Goal: Task Accomplishment & Management: Manage account settings

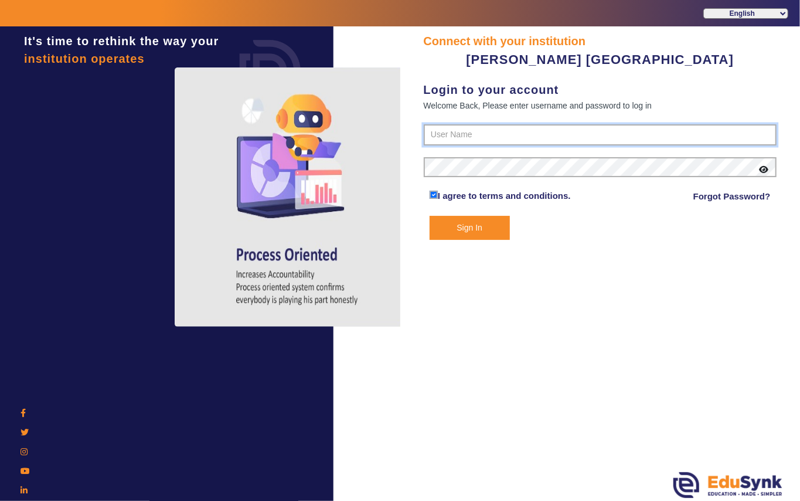
type input "7685859009"
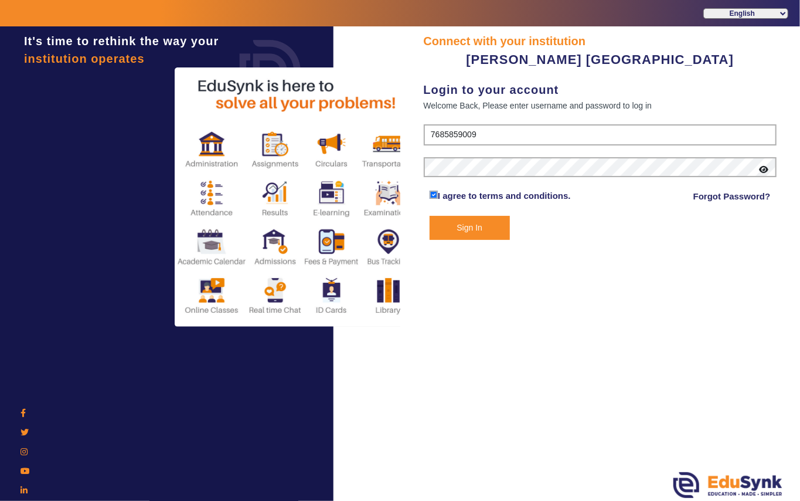
click at [461, 226] on button "Sign In" at bounding box center [470, 228] width 80 height 24
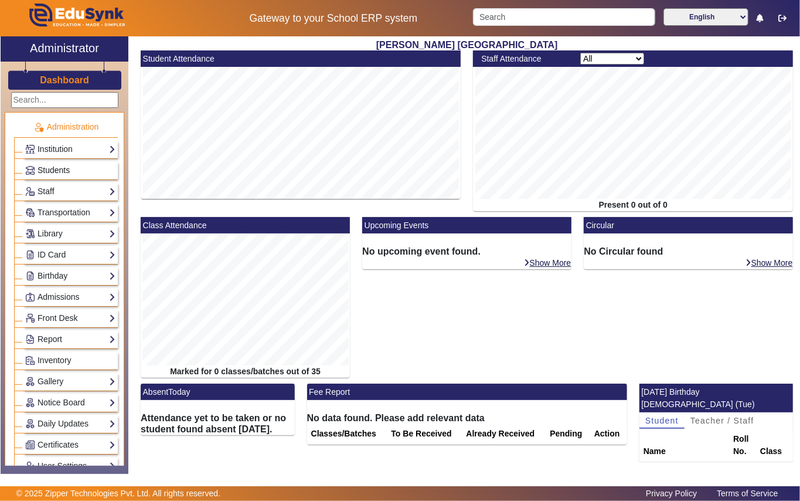
click at [81, 165] on link "Students" at bounding box center [70, 170] width 90 height 13
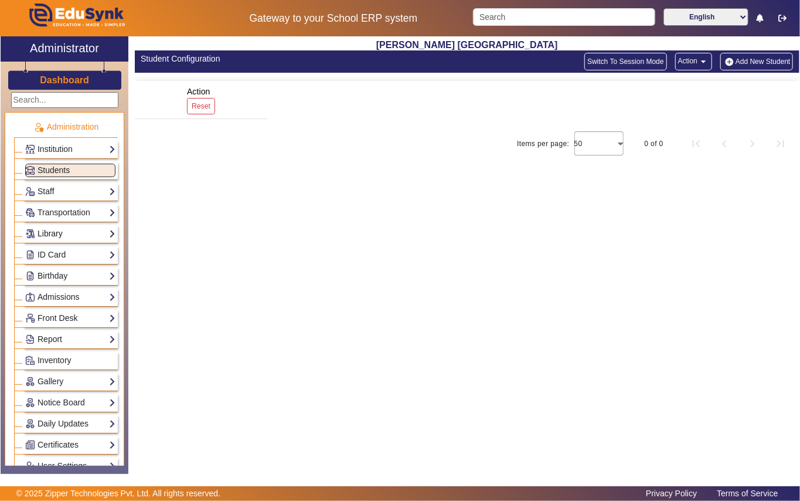
click at [75, 231] on link "Library" at bounding box center [70, 233] width 90 height 13
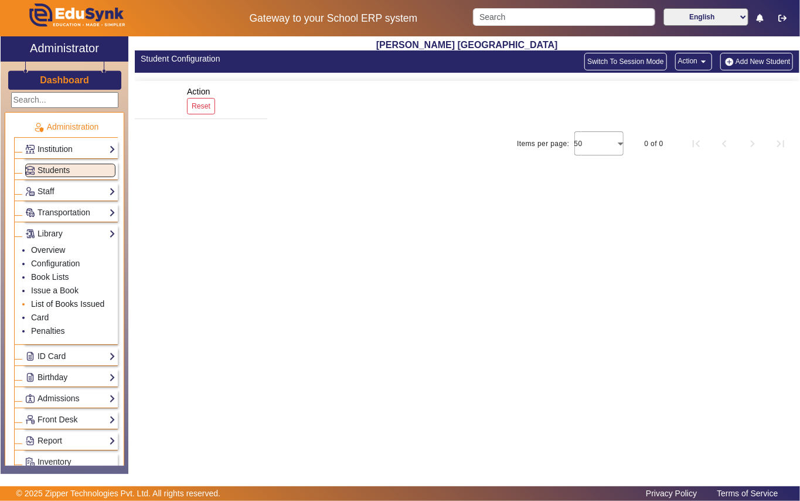
click at [91, 301] on link "List of Books Issued" at bounding box center [67, 303] width 73 height 9
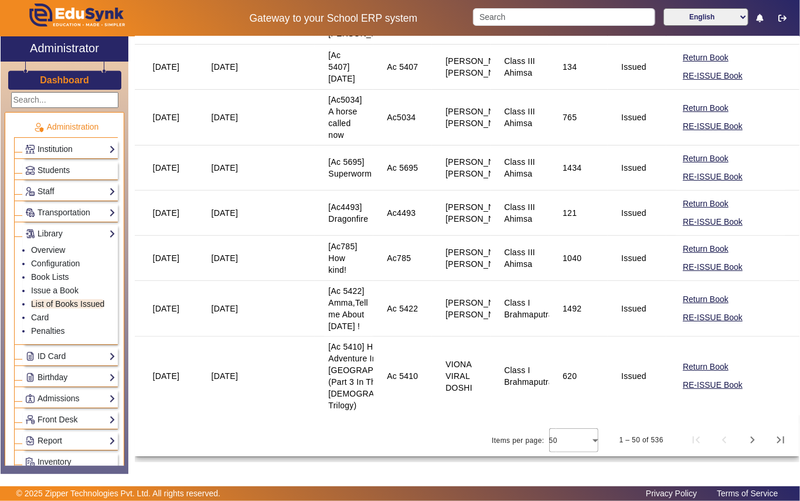
scroll to position [2753, 0]
click at [743, 438] on span "Next page" at bounding box center [753, 440] width 28 height 28
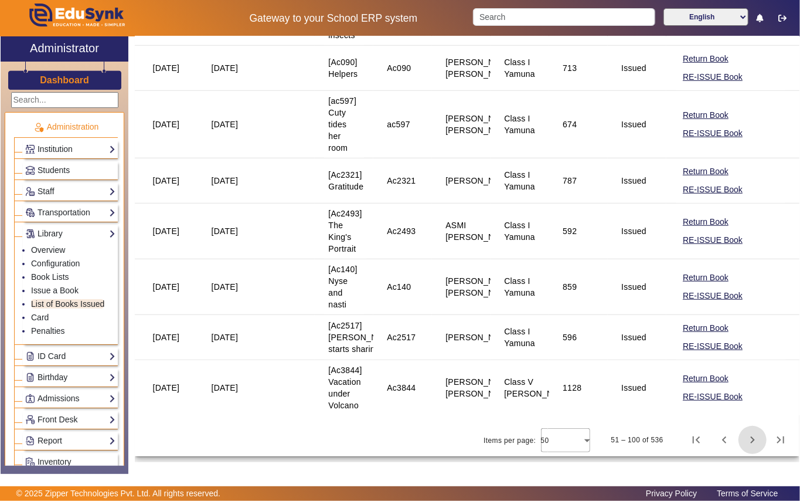
scroll to position [3021, 0]
click at [749, 441] on span "Next page" at bounding box center [753, 440] width 28 height 28
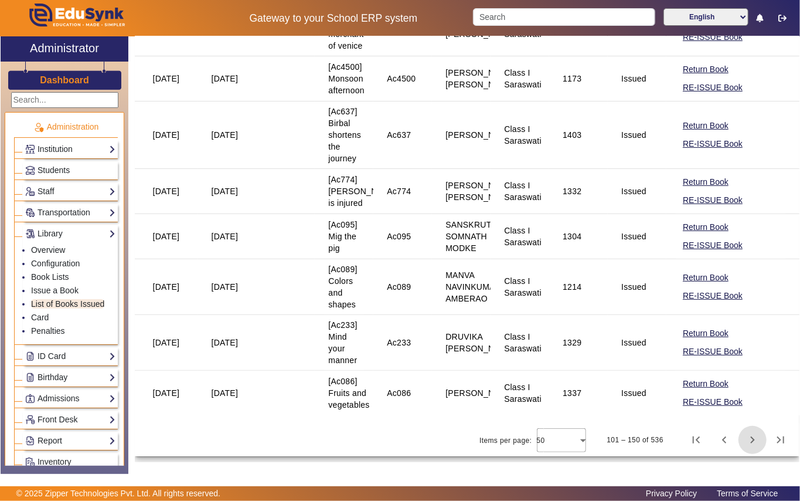
scroll to position [2659, 0]
click at [744, 436] on span "Next page" at bounding box center [753, 440] width 28 height 28
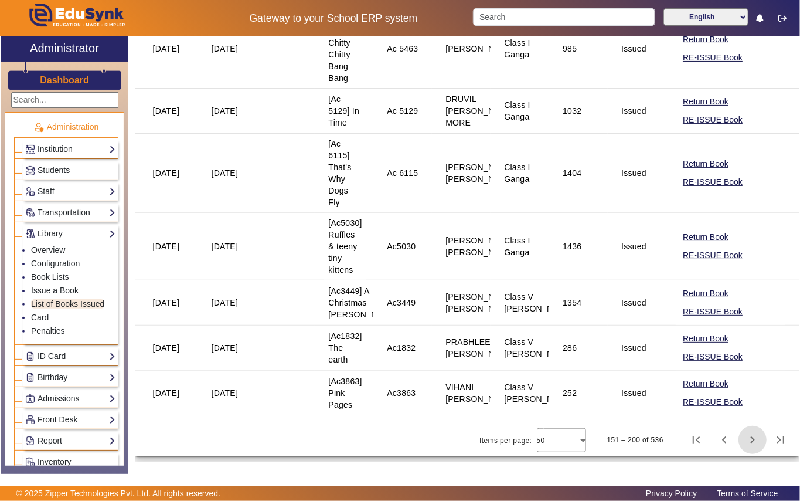
scroll to position [2636, 0]
click at [741, 438] on span "Next page" at bounding box center [753, 440] width 28 height 28
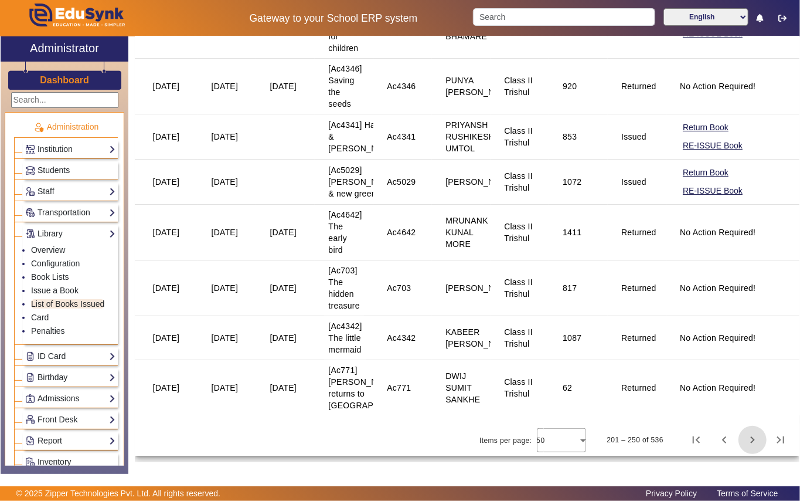
scroll to position [2818, 0]
click at [746, 437] on span "Next page" at bounding box center [753, 440] width 28 height 28
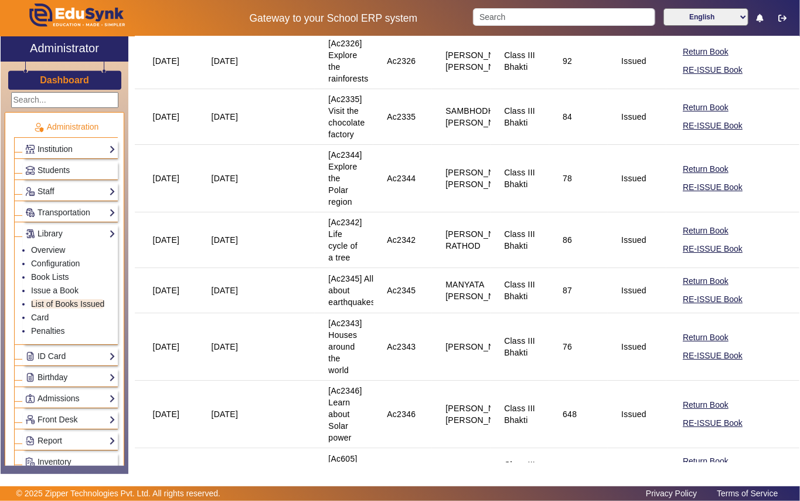
scroll to position [2464, 0]
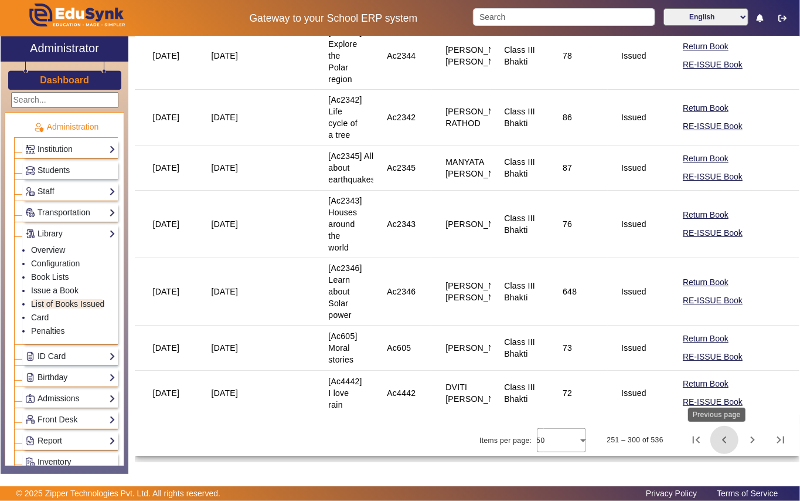
click at [716, 442] on span "Previous page" at bounding box center [724, 440] width 28 height 28
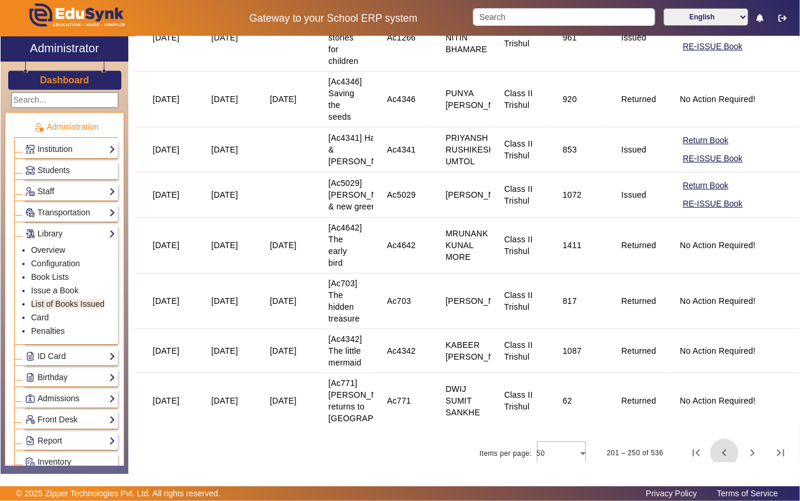
scroll to position [0, 0]
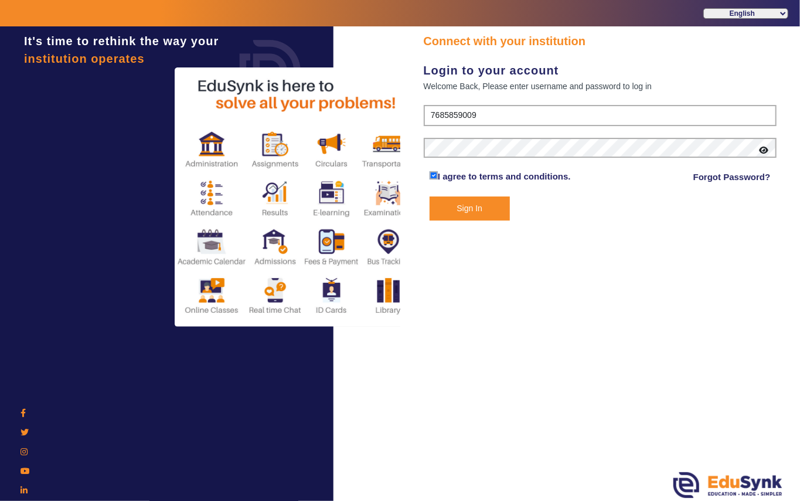
click at [488, 211] on button "Sign In" at bounding box center [470, 208] width 80 height 24
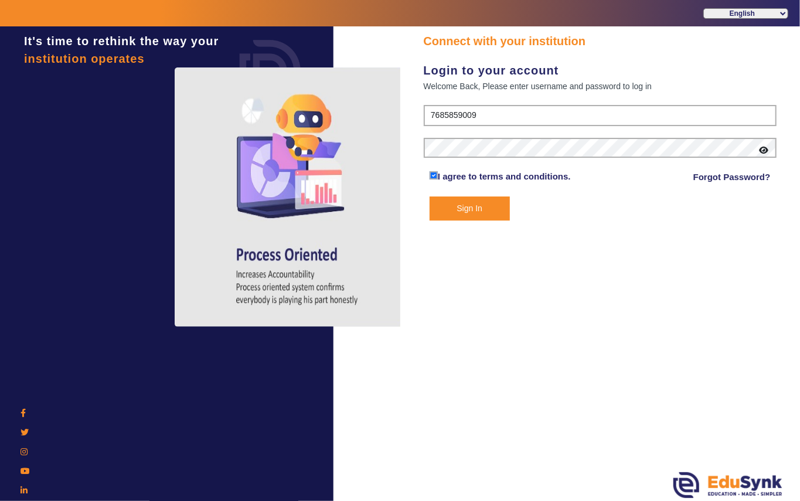
click at [482, 207] on button "Sign In" at bounding box center [470, 208] width 80 height 24
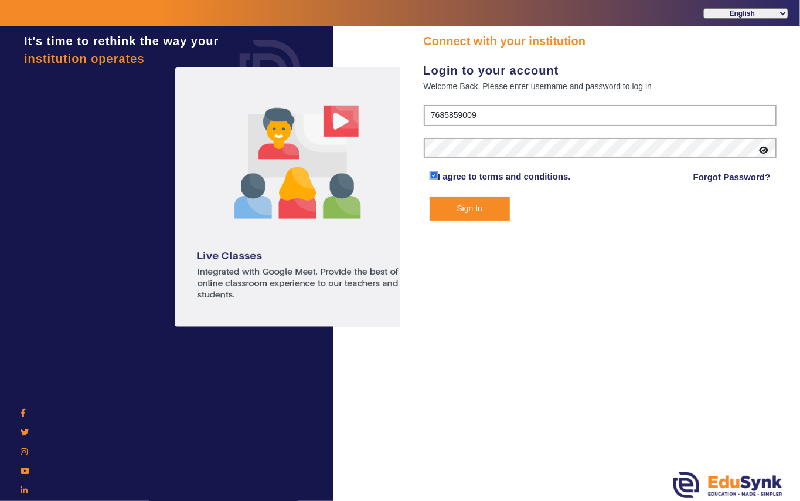
click at [472, 209] on button "Sign In" at bounding box center [470, 208] width 80 height 24
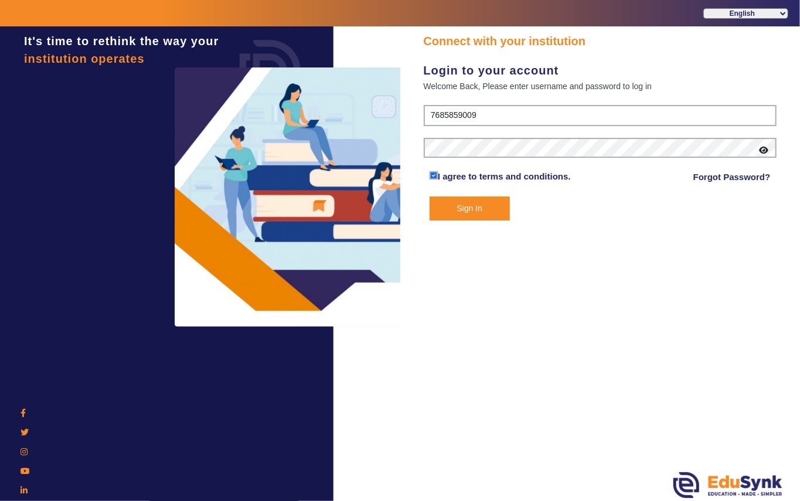
click at [468, 209] on button "Sign In" at bounding box center [470, 208] width 80 height 24
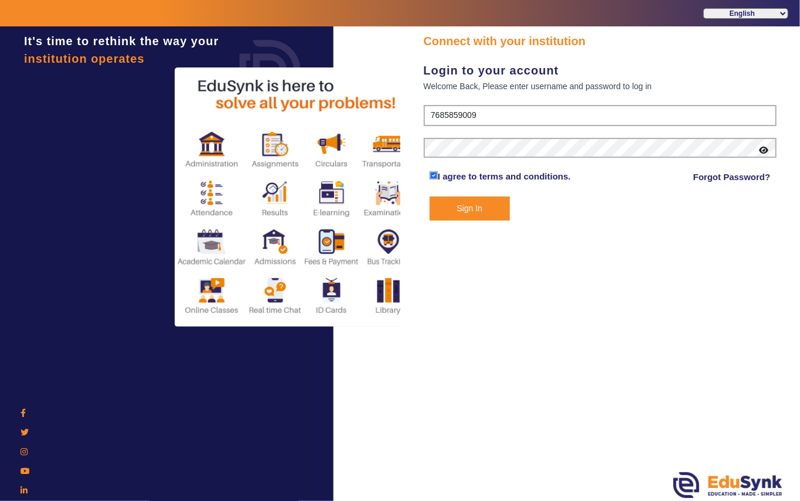
click at [469, 211] on button "Sign In" at bounding box center [470, 208] width 80 height 24
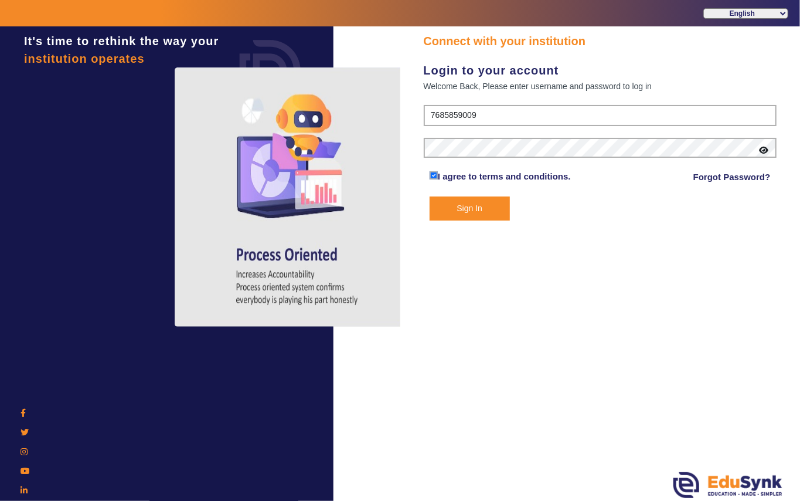
click at [472, 210] on button "Sign In" at bounding box center [470, 208] width 80 height 24
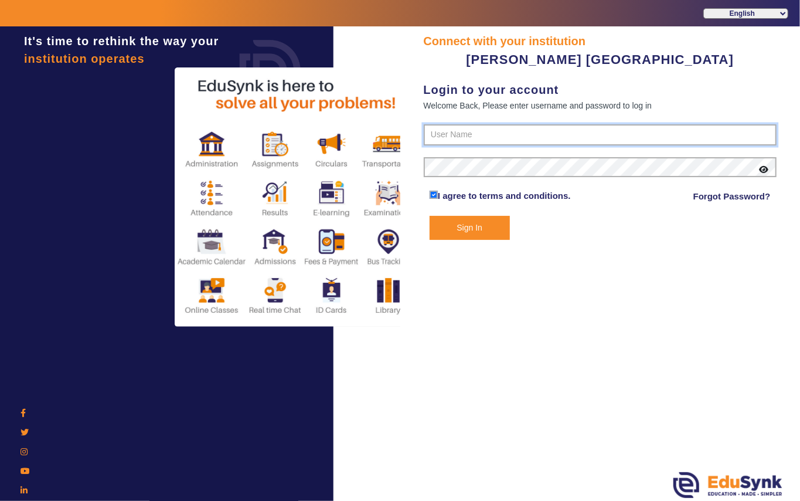
type input "7685859009"
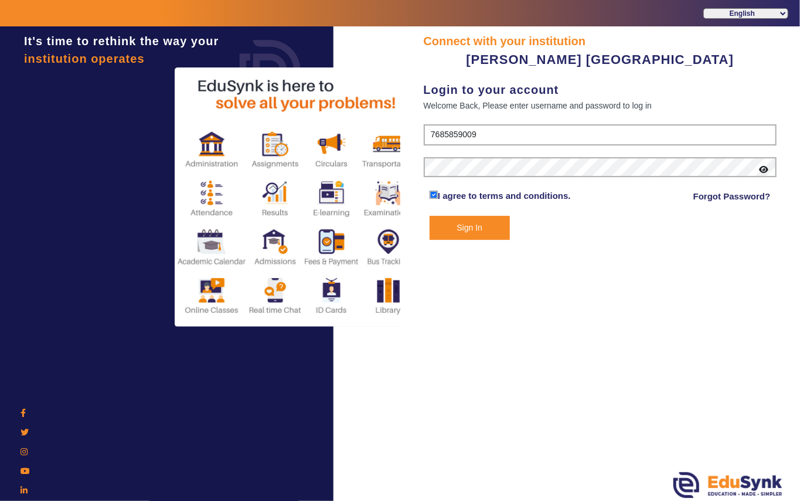
click at [474, 230] on button "Sign In" at bounding box center [470, 228] width 80 height 24
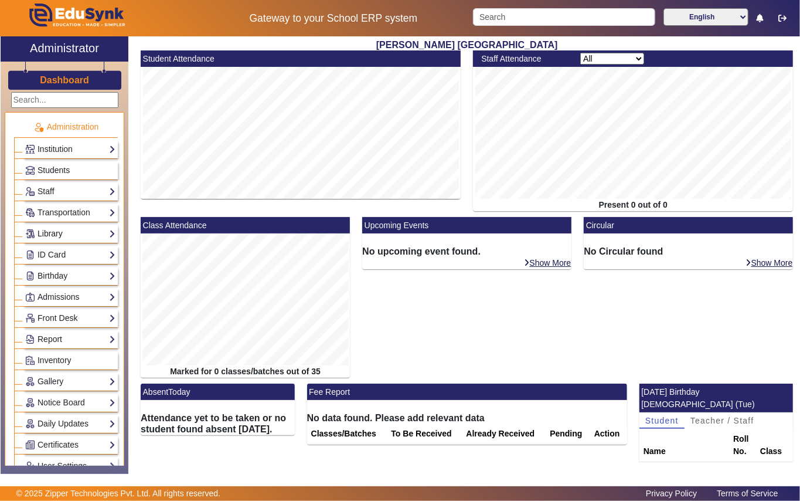
click at [82, 233] on link "Library" at bounding box center [70, 233] width 90 height 13
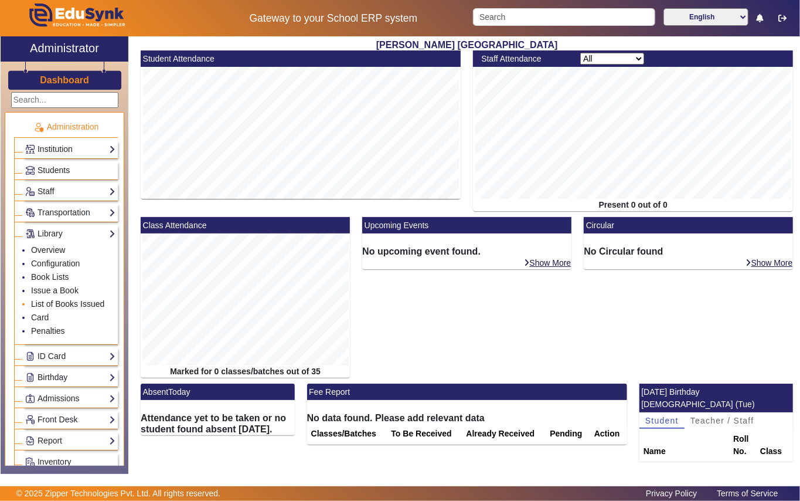
click at [92, 304] on link "List of Books Issued" at bounding box center [67, 303] width 73 height 9
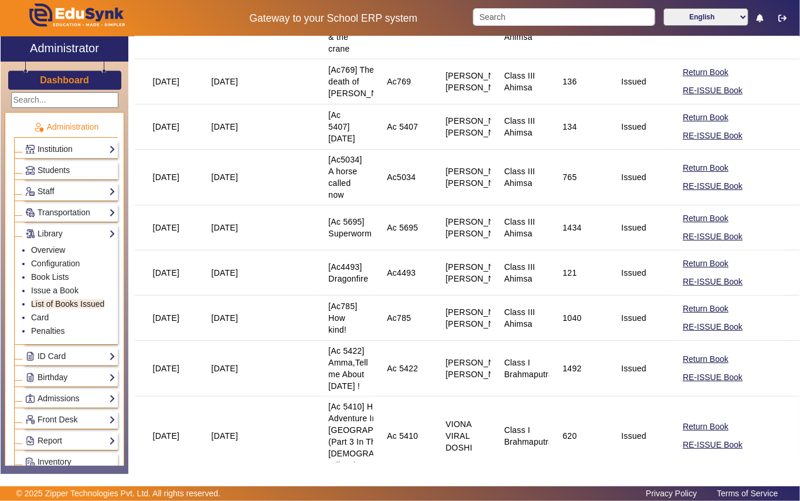
scroll to position [2753, 0]
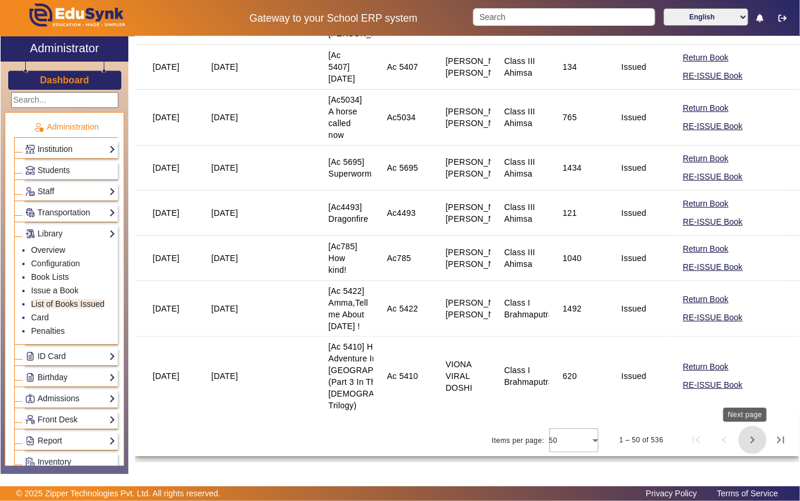
click at [746, 441] on span "Next page" at bounding box center [753, 440] width 28 height 28
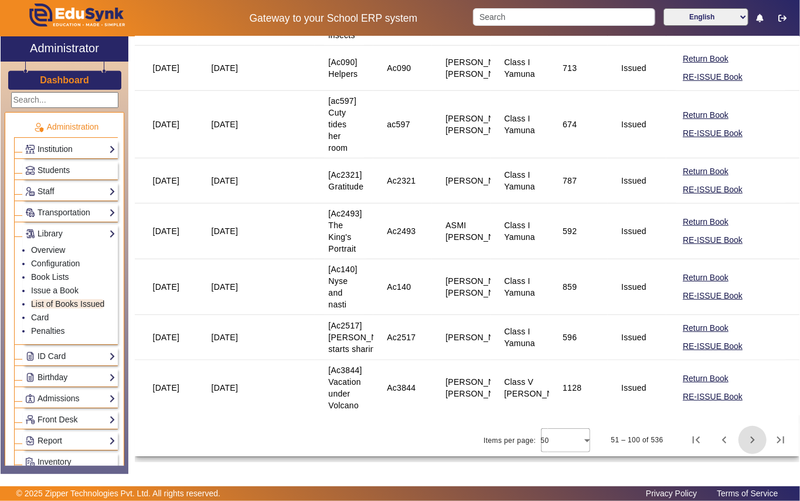
scroll to position [3021, 0]
click at [746, 441] on span "Next page" at bounding box center [753, 440] width 28 height 28
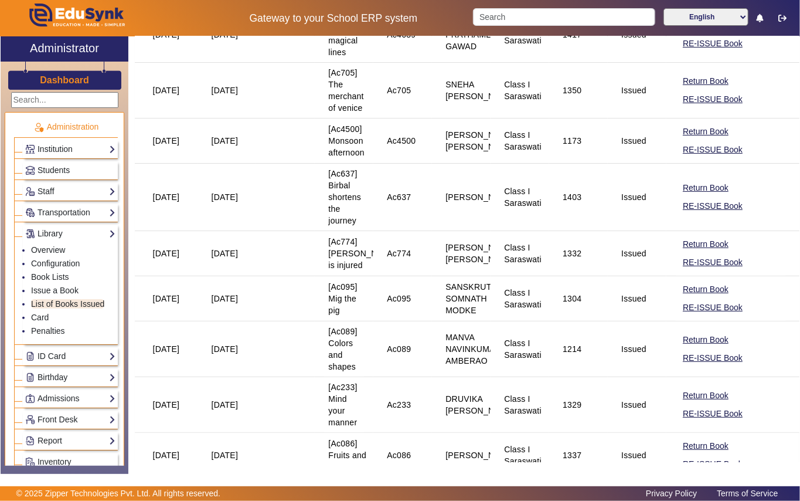
scroll to position [2659, 0]
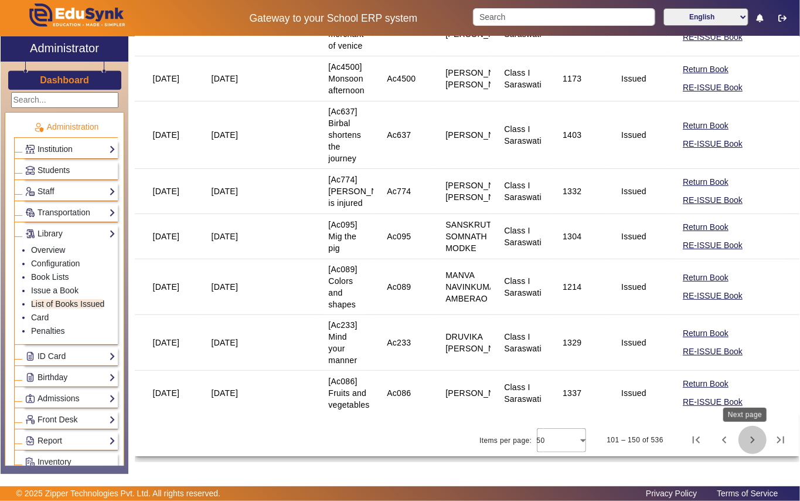
click at [748, 436] on span "Next page" at bounding box center [753, 440] width 28 height 28
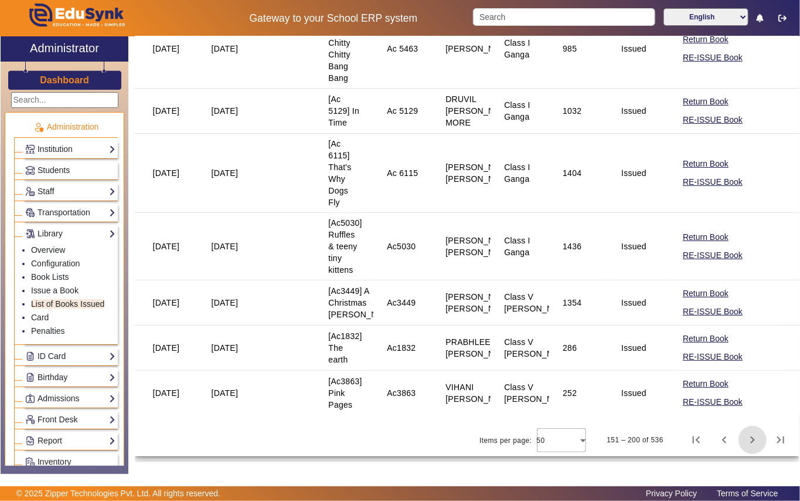
scroll to position [2636, 0]
click at [746, 441] on span "Next page" at bounding box center [753, 440] width 28 height 28
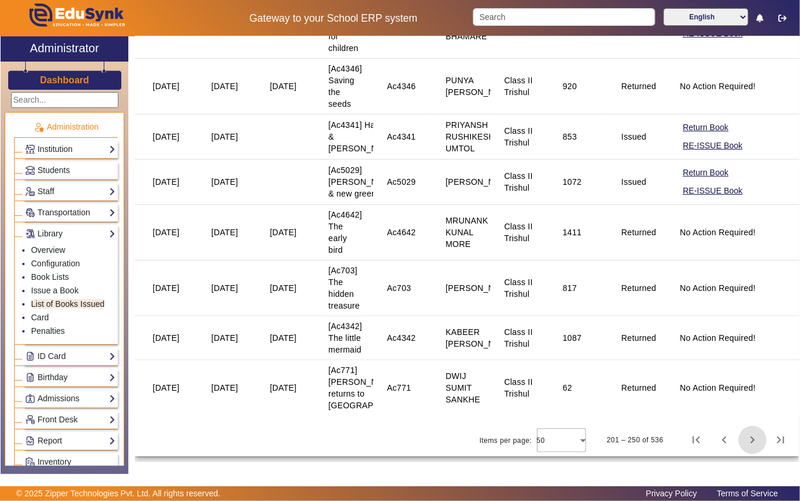
scroll to position [2818, 0]
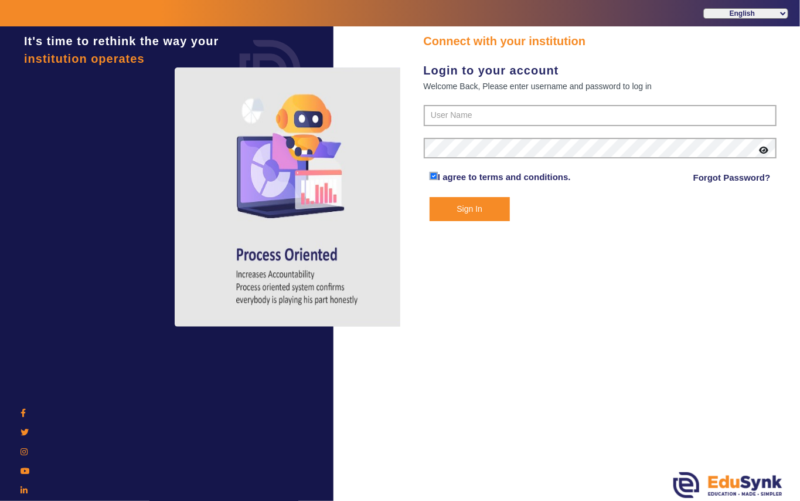
type input "7685859009"
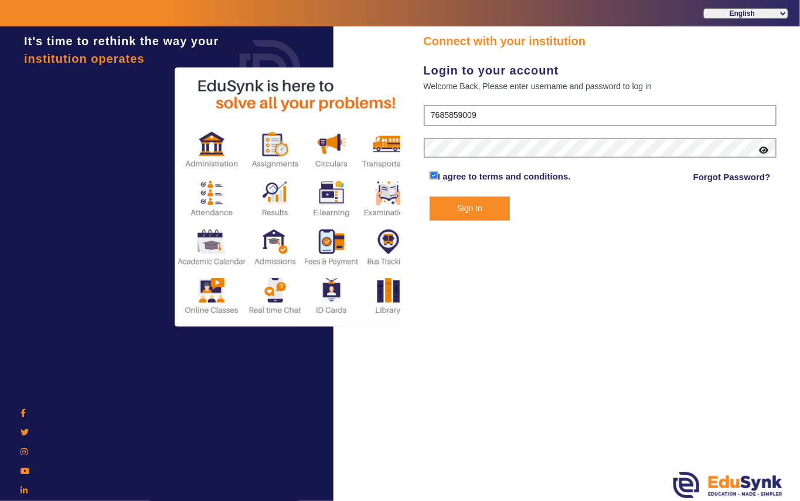
click at [486, 211] on button "Sign In" at bounding box center [470, 208] width 80 height 24
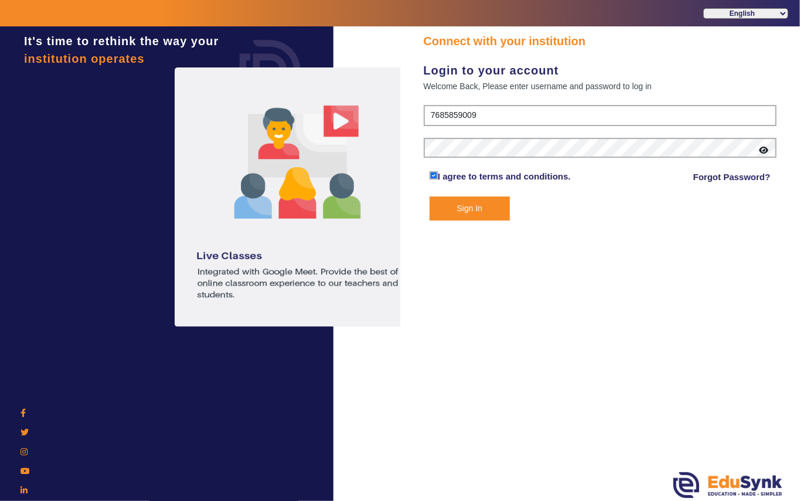
click at [482, 209] on button "Sign In" at bounding box center [470, 208] width 80 height 24
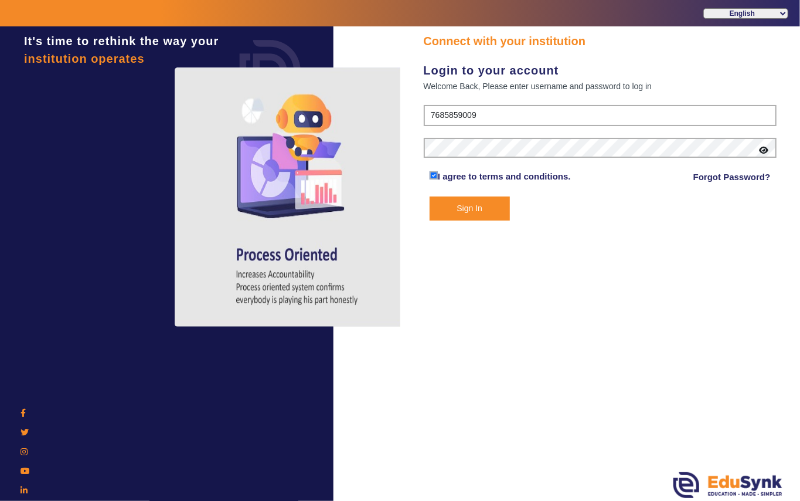
click at [482, 209] on button "Sign In" at bounding box center [470, 208] width 80 height 24
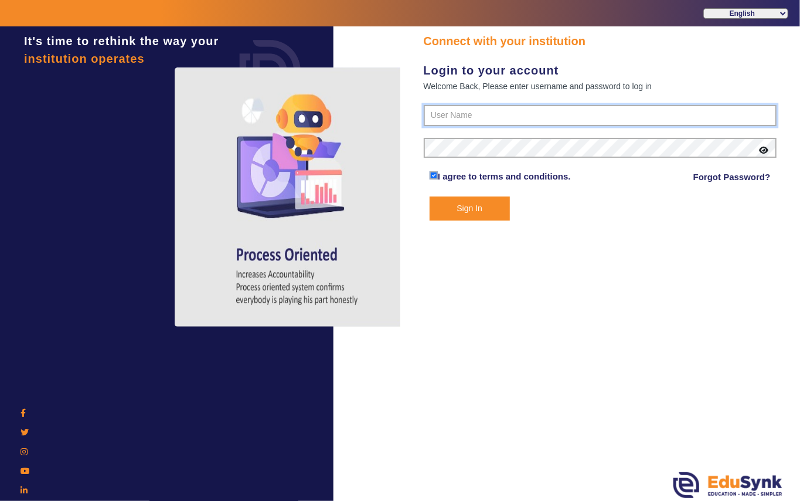
type input "7685859009"
